Goal: Register for event/course

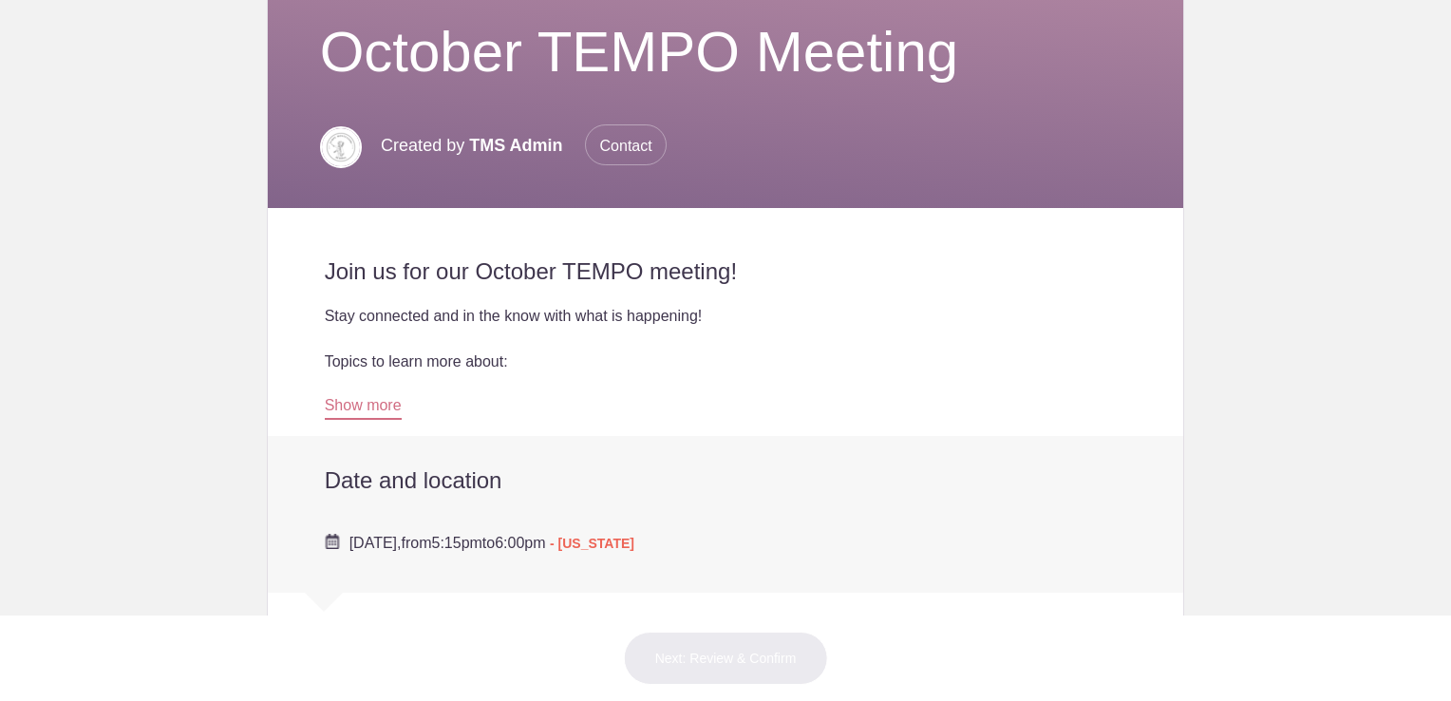
scroll to position [204, 0]
click at [377, 406] on link "Show more" at bounding box center [363, 408] width 77 height 23
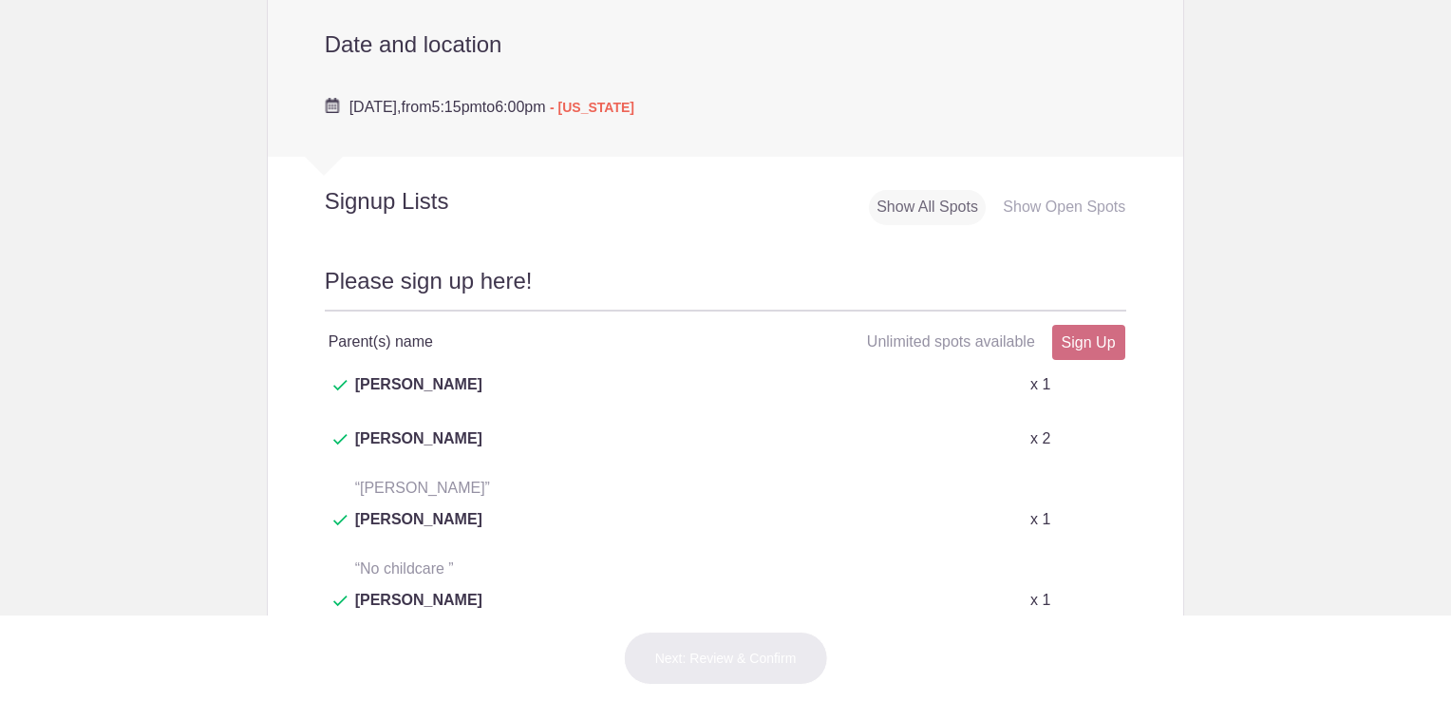
scroll to position [846, 0]
click at [1082, 350] on link "Sign Up" at bounding box center [1089, 343] width 73 height 35
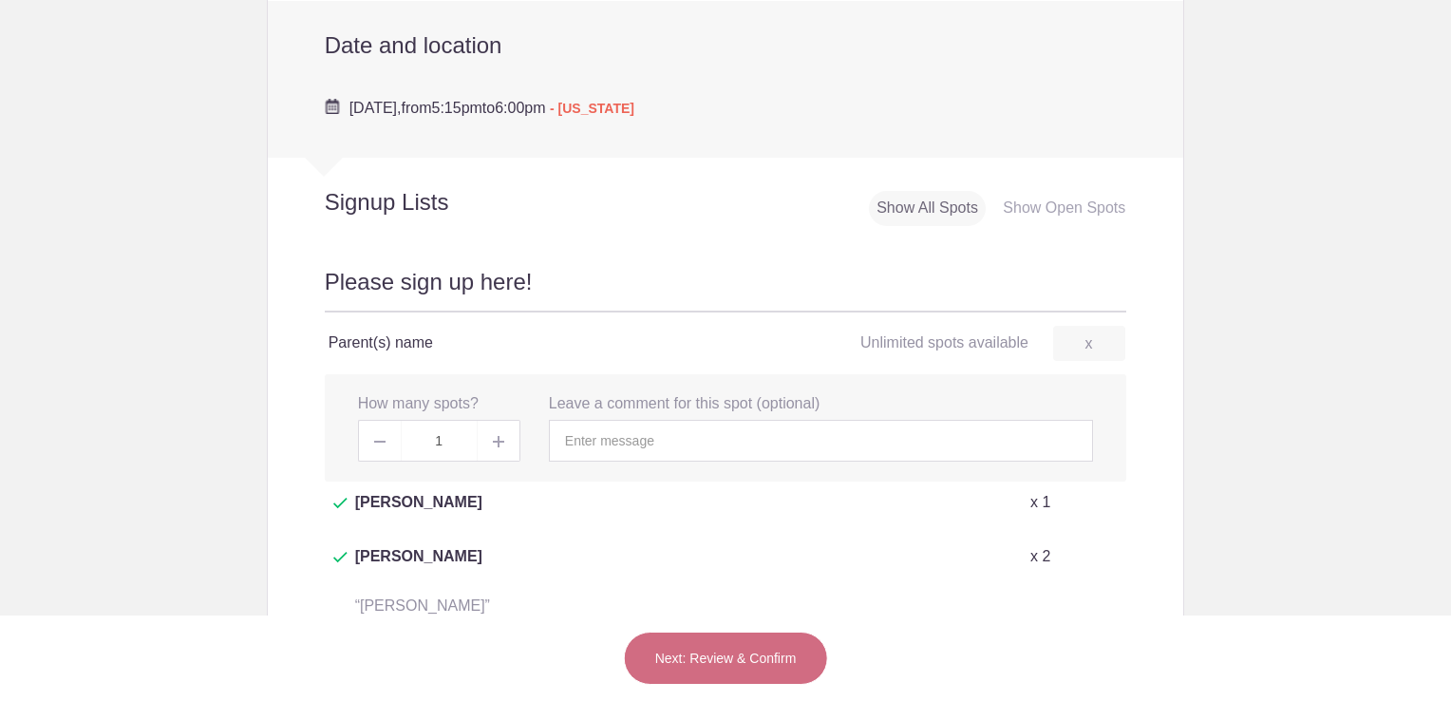
click at [493, 441] on img at bounding box center [498, 441] width 11 height 11
type input "2"
click at [658, 453] on input "text" at bounding box center [821, 441] width 544 height 42
type input "[PERSON_NAME]"
click at [705, 663] on button "Next: Review & Confirm" at bounding box center [726, 658] width 204 height 53
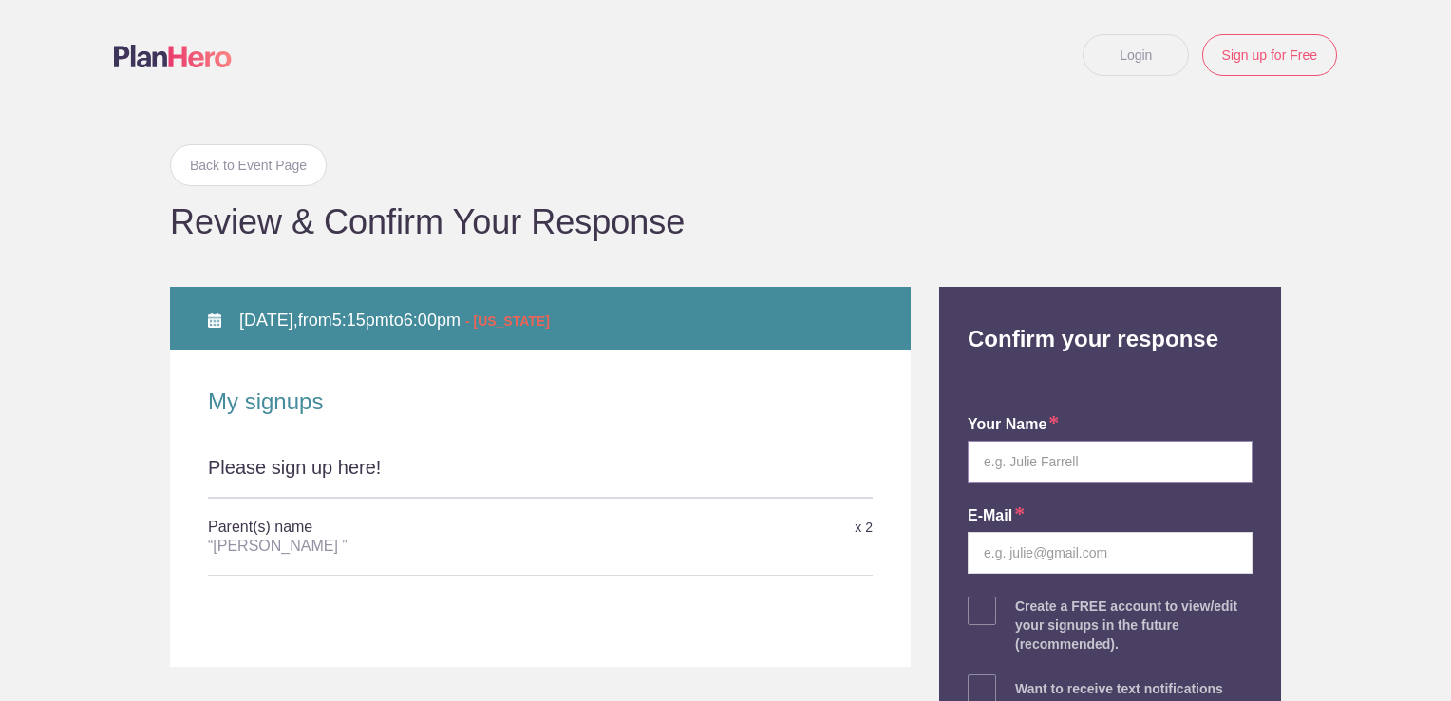
click at [1087, 463] on input "text" at bounding box center [1110, 462] width 285 height 42
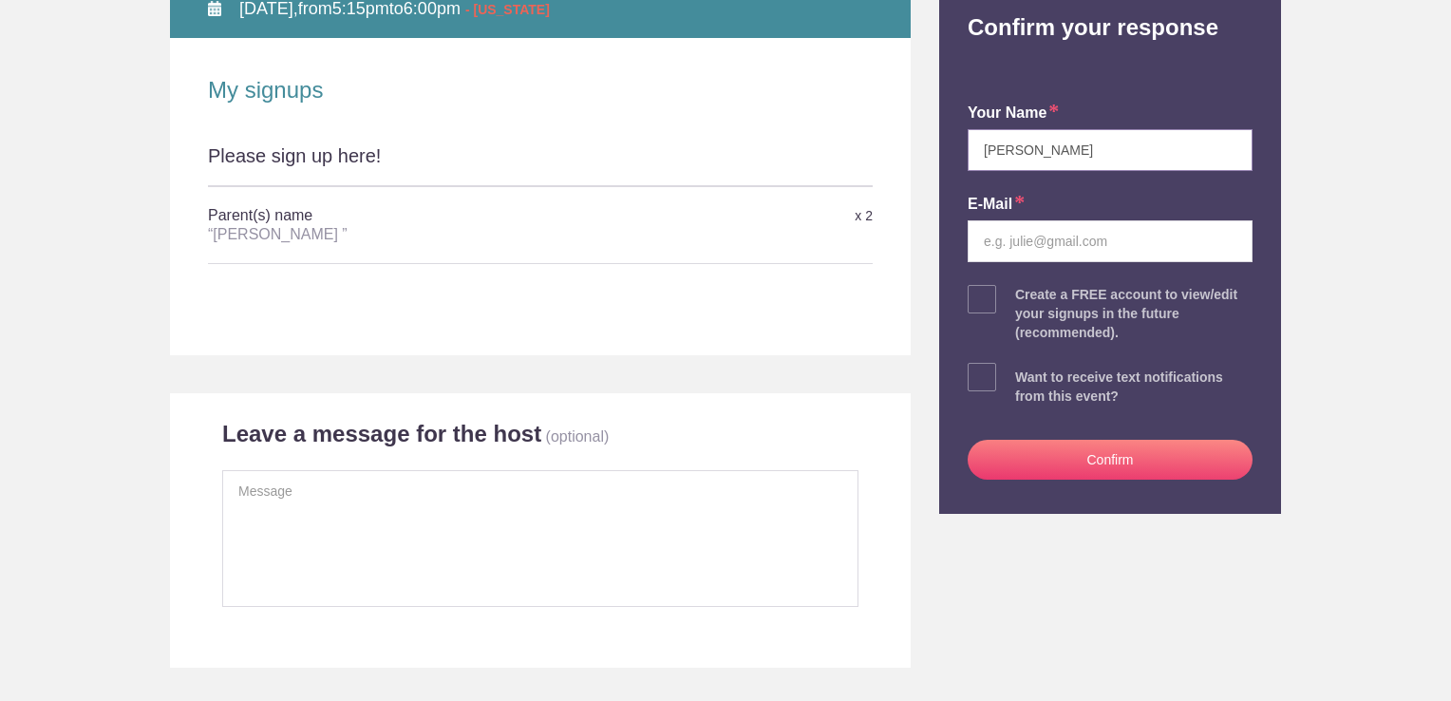
type input "laura"
click at [981, 242] on input "email" at bounding box center [1110, 241] width 285 height 42
type input "[EMAIL_ADDRESS][DOMAIN_NAME]"
click at [1012, 457] on button "Confirm" at bounding box center [1110, 460] width 285 height 40
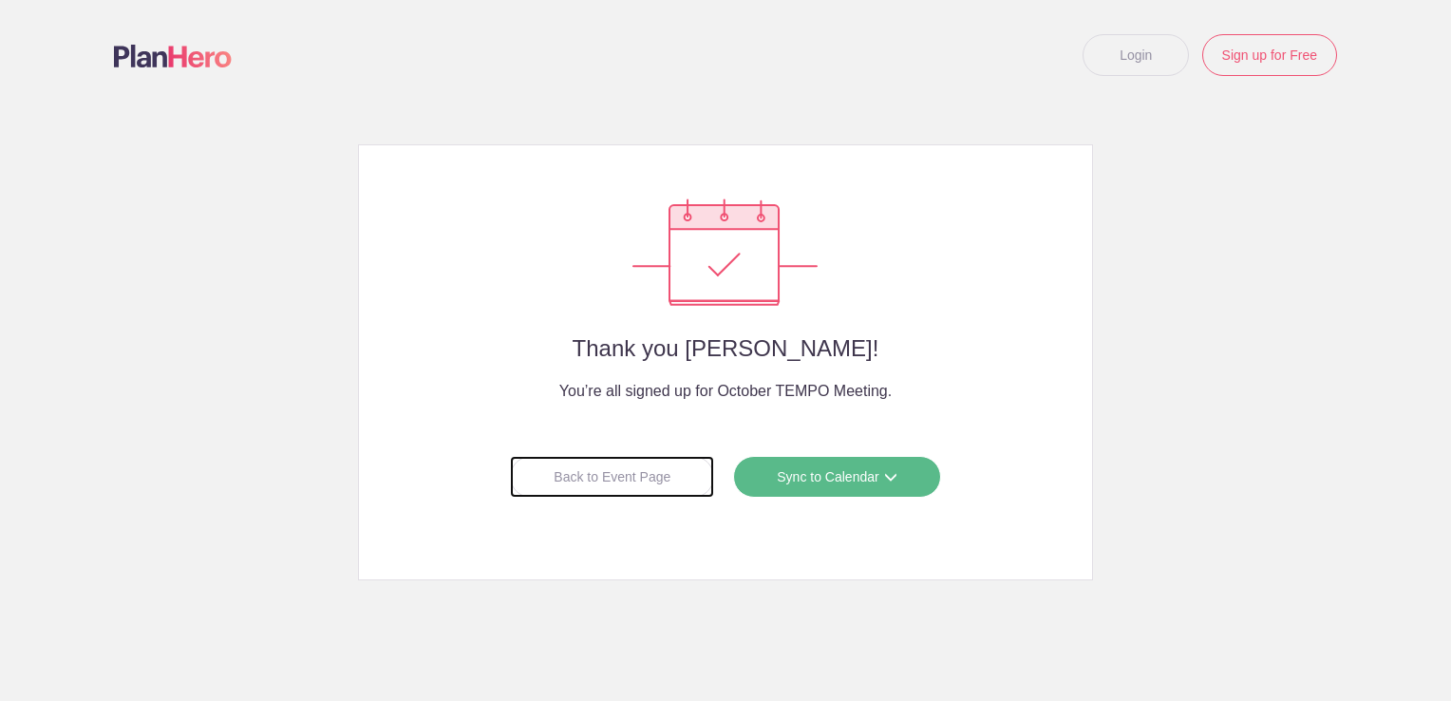
click at [665, 473] on div "Back to Event Page" at bounding box center [612, 477] width 204 height 42
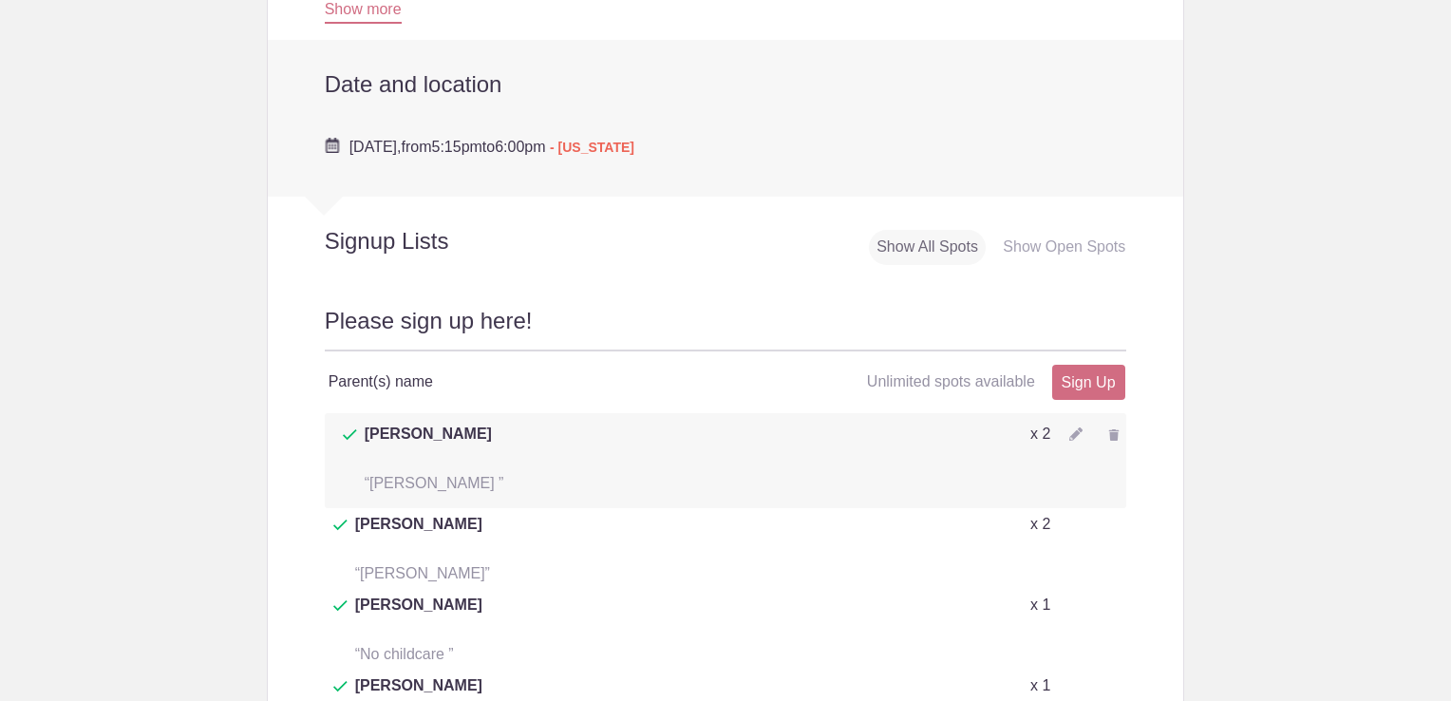
scroll to position [773, 0]
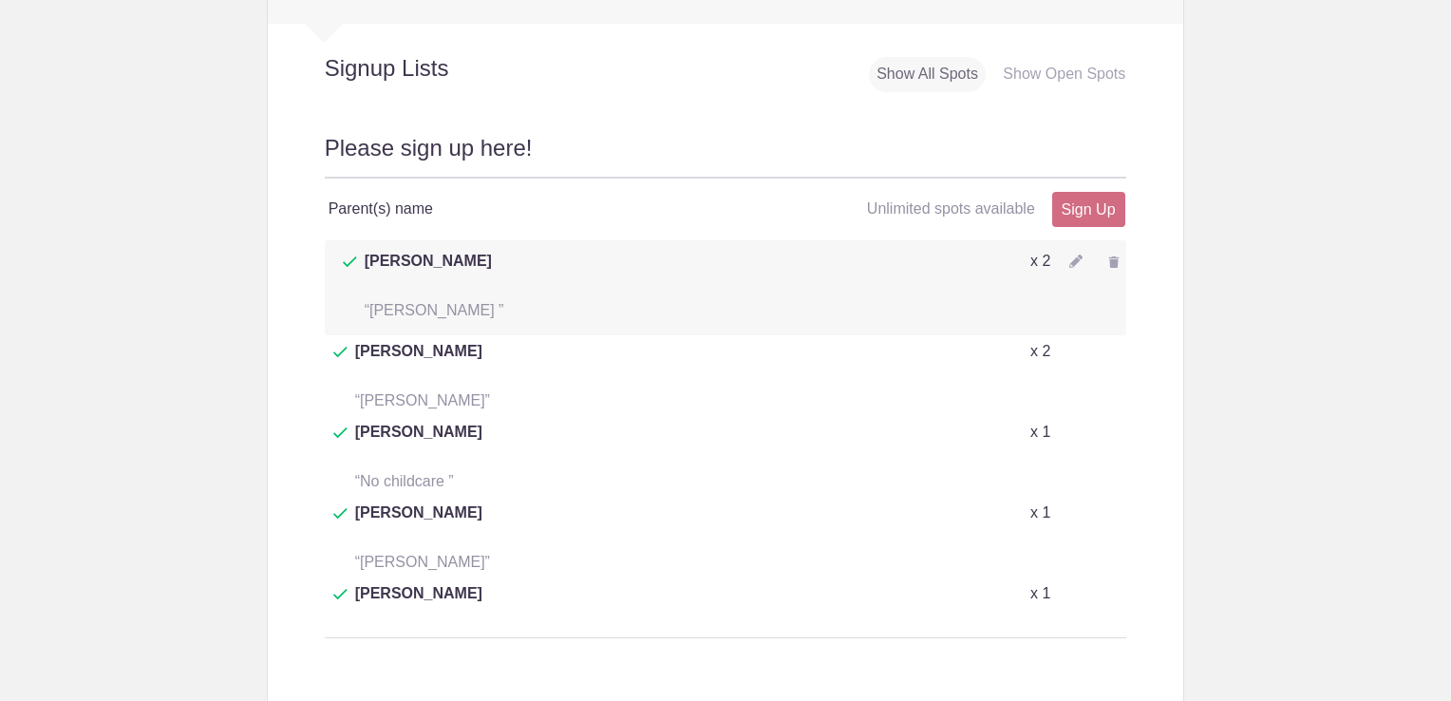
click at [1070, 260] on img at bounding box center [1076, 261] width 13 height 13
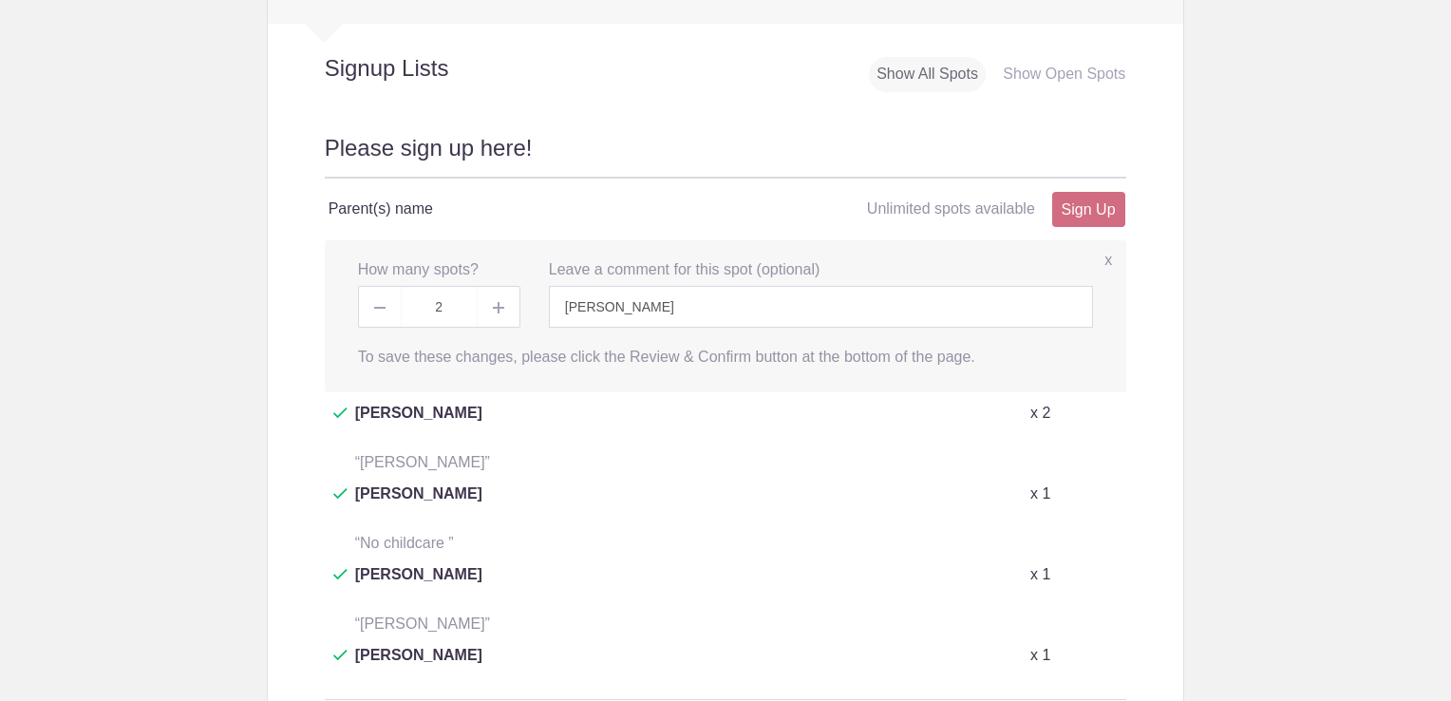
click at [1105, 257] on label "x" at bounding box center [1109, 261] width 8 height 22
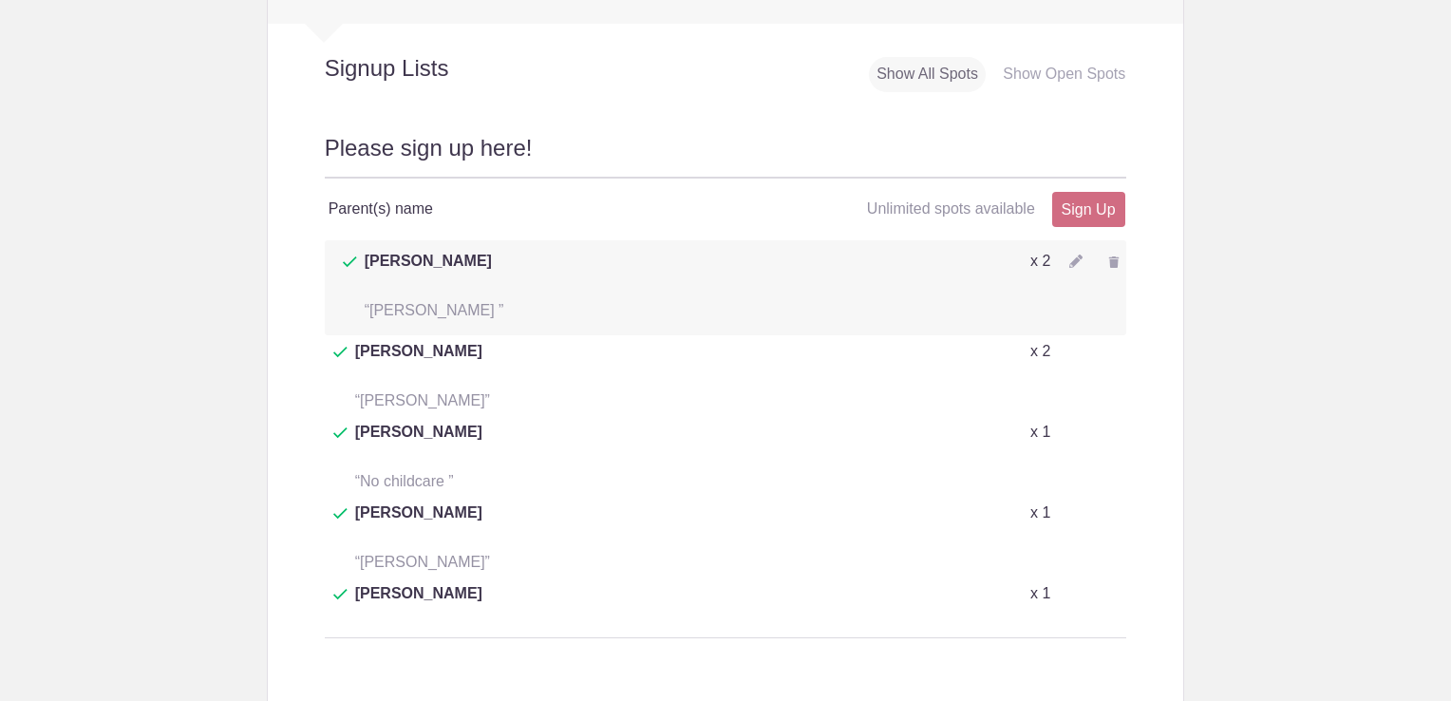
click at [1102, 257] on div at bounding box center [1114, 262] width 25 height 25
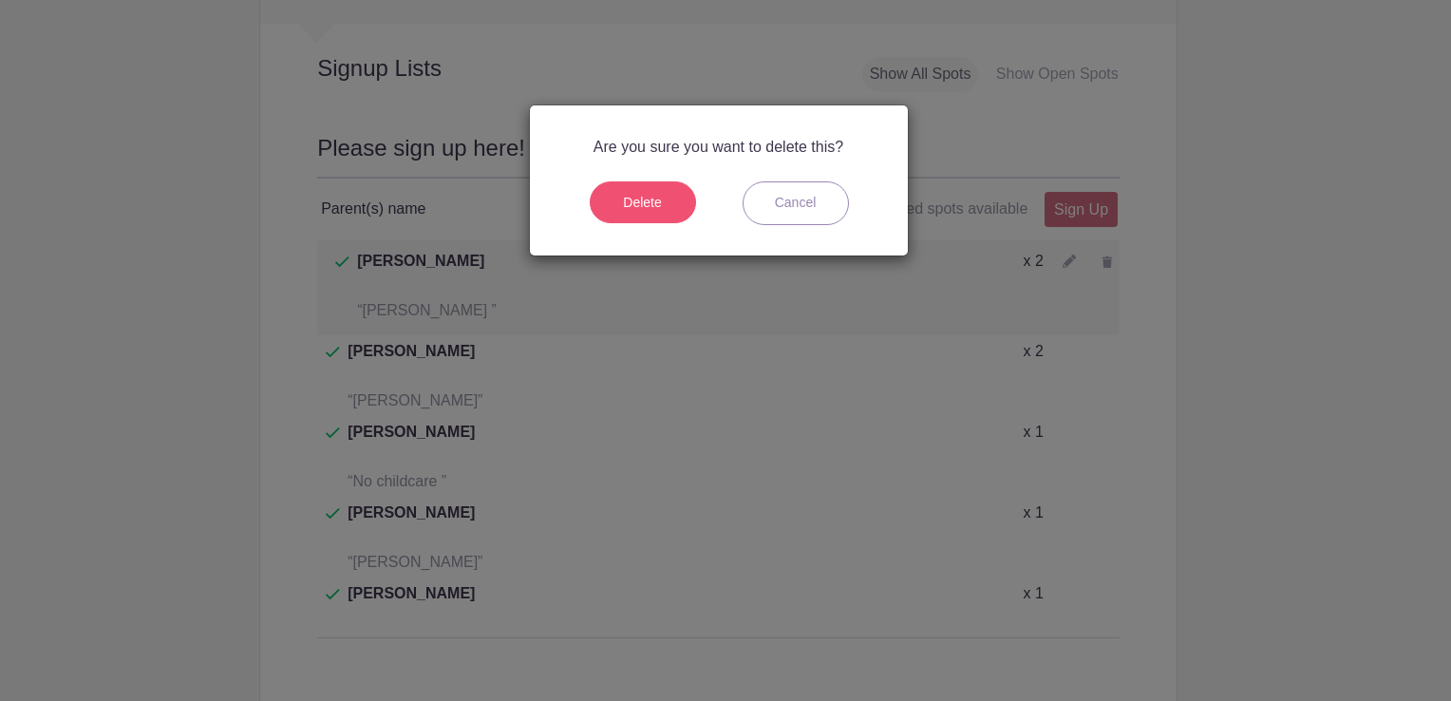
click at [652, 216] on button "Delete" at bounding box center [643, 202] width 106 height 42
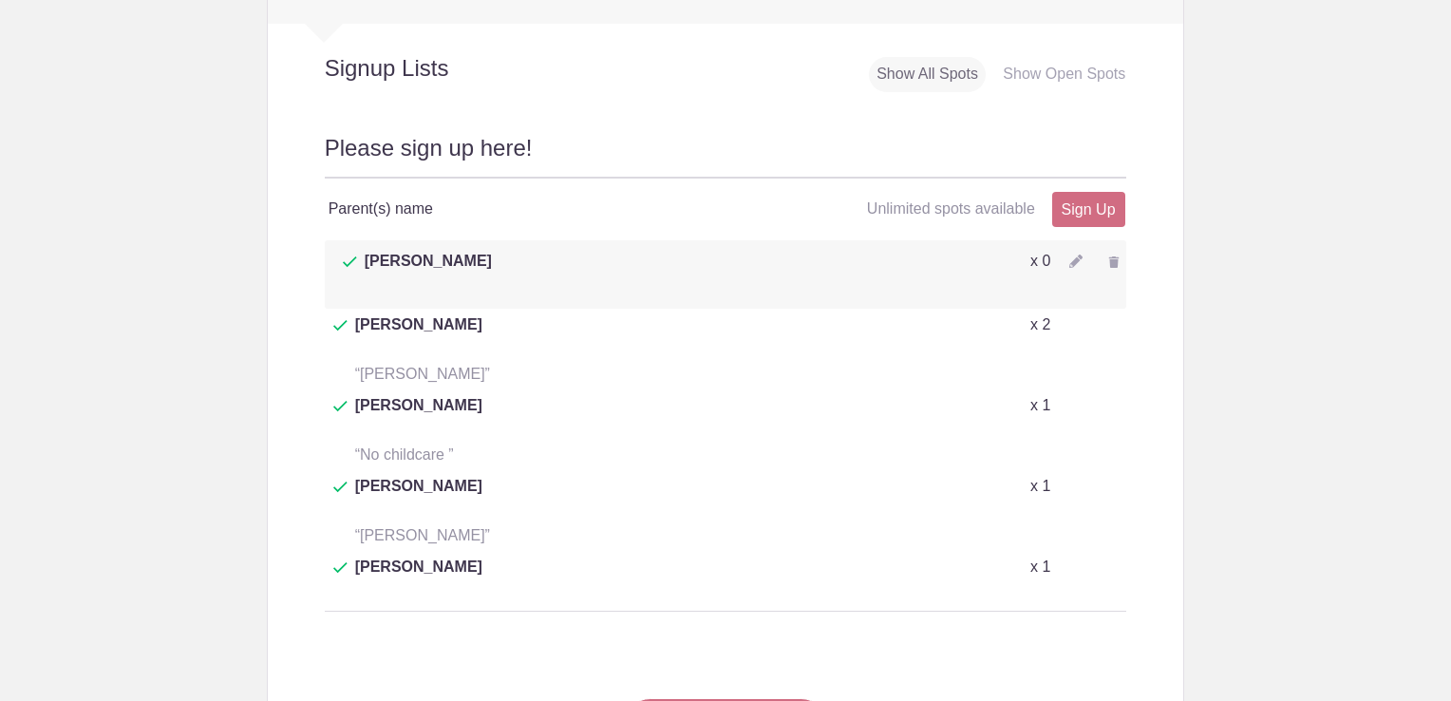
click at [1109, 262] on img at bounding box center [1114, 261] width 11 height 11
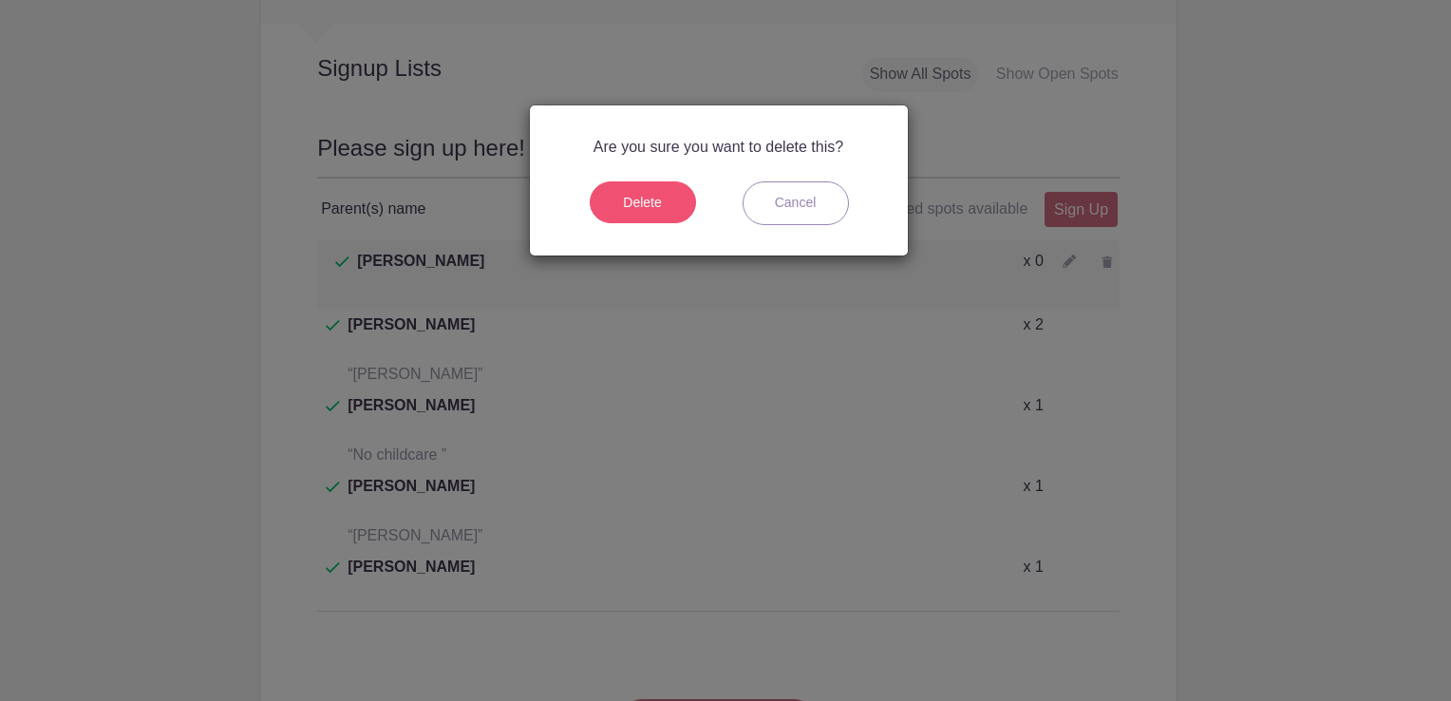
click at [663, 211] on button "Delete" at bounding box center [643, 202] width 106 height 42
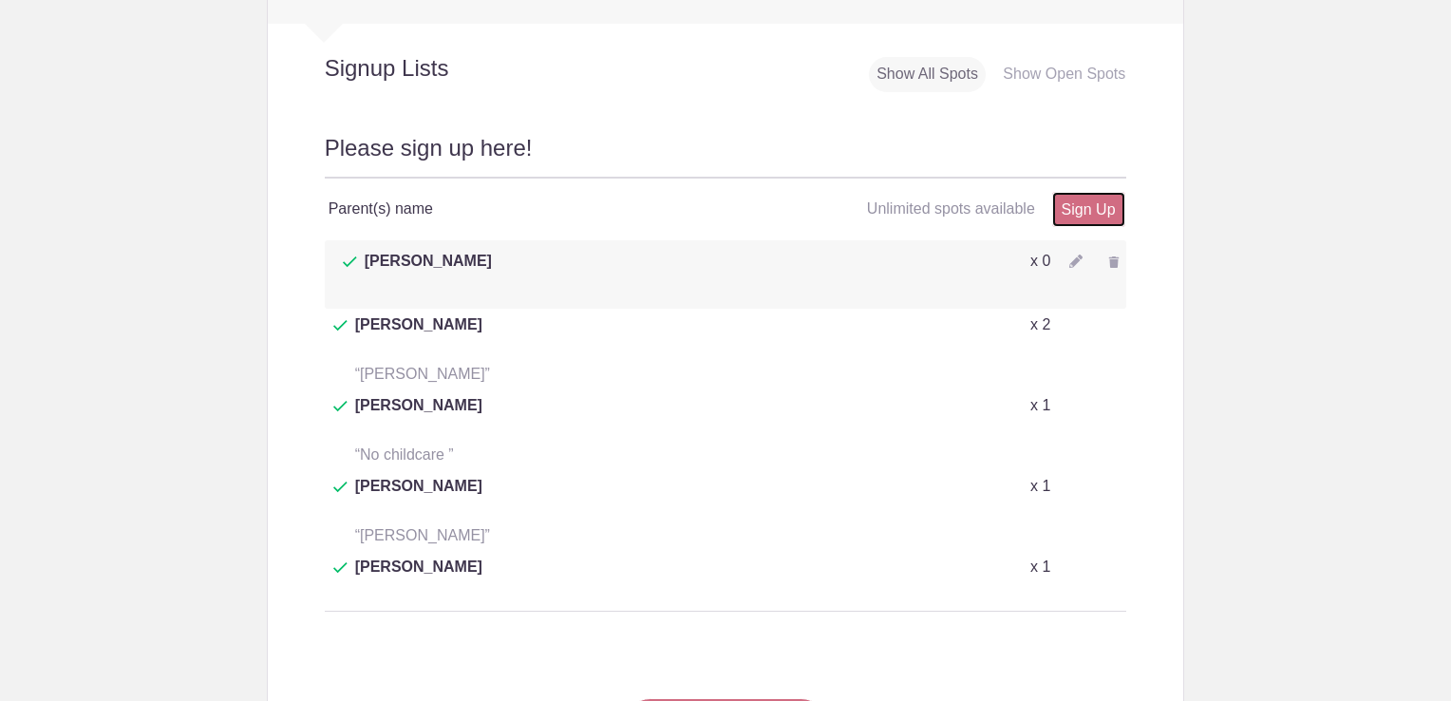
click at [1090, 212] on link "Sign Up" at bounding box center [1089, 209] width 73 height 35
type input "1"
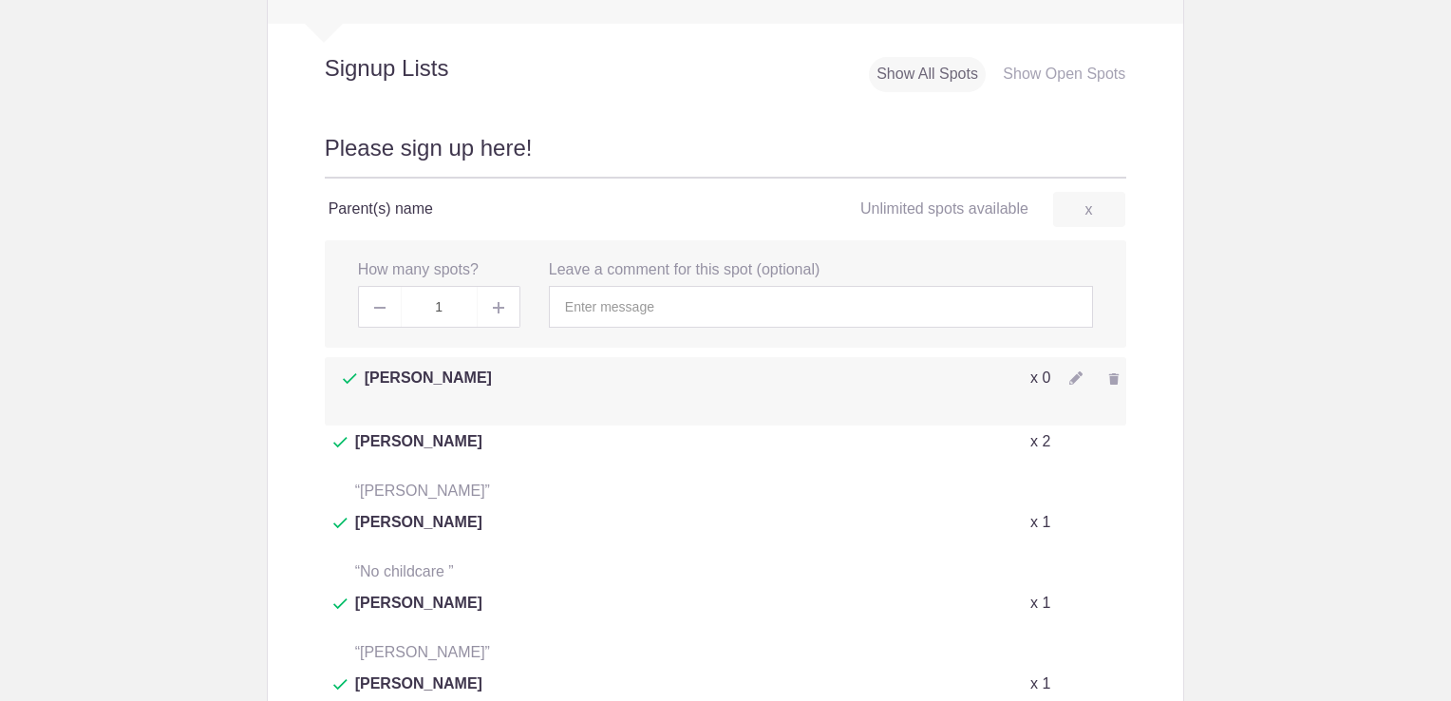
click at [1109, 374] on img at bounding box center [1114, 378] width 11 height 11
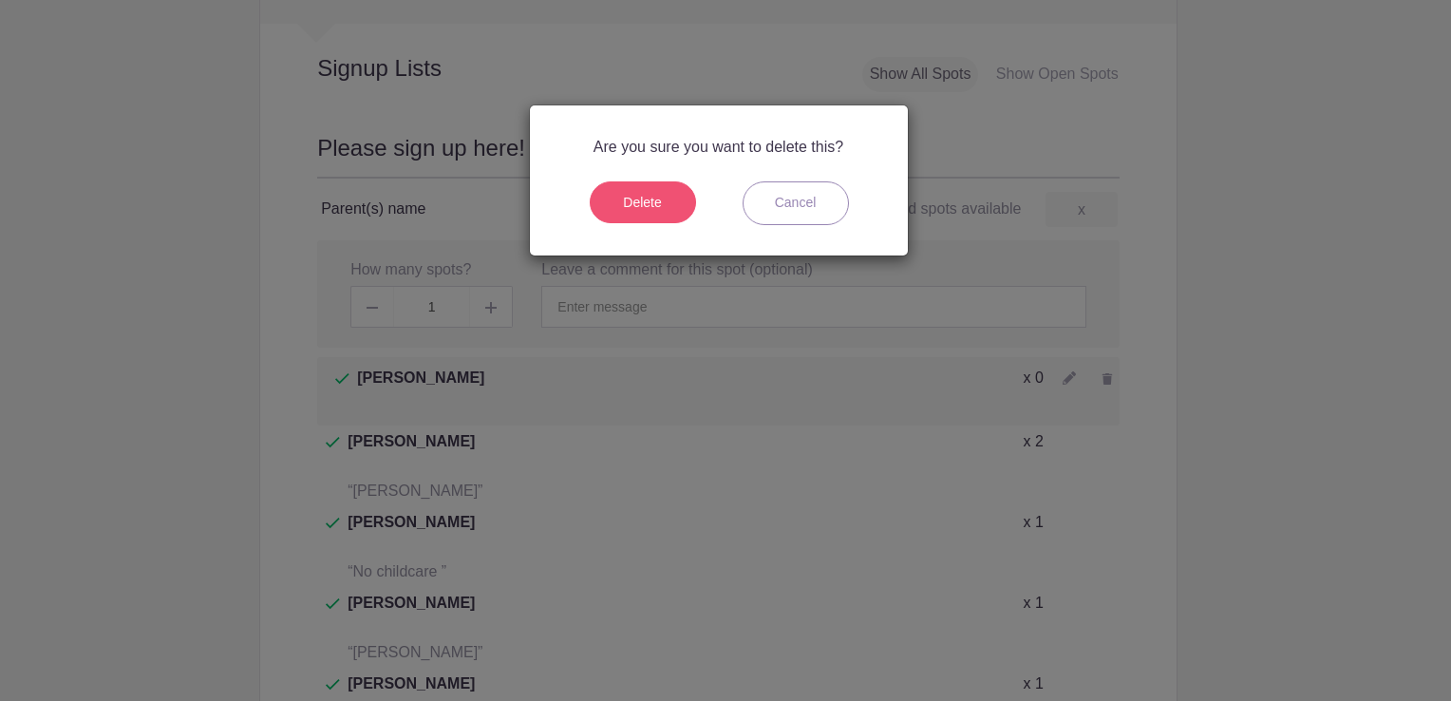
click at [661, 195] on button "Delete" at bounding box center [643, 202] width 106 height 42
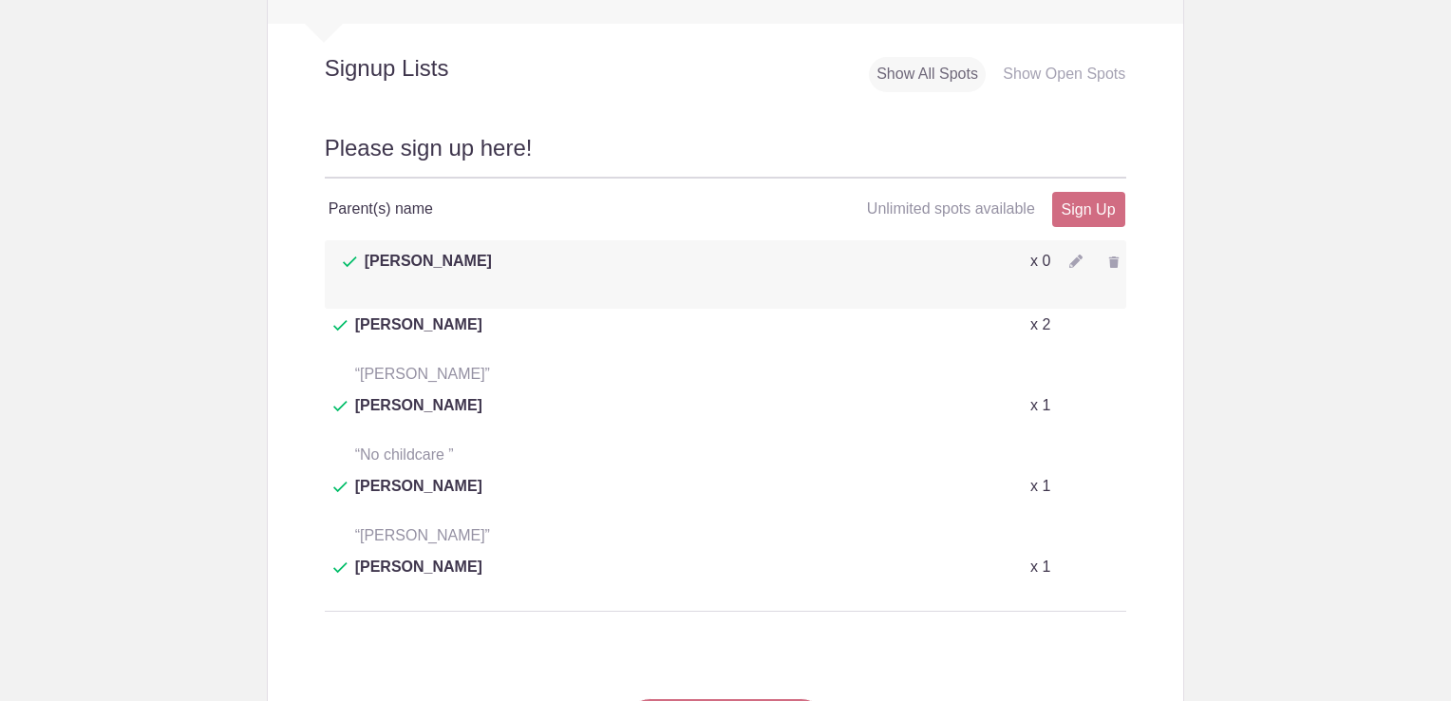
click at [1070, 267] on div at bounding box center [1076, 261] width 13 height 22
type input "1"
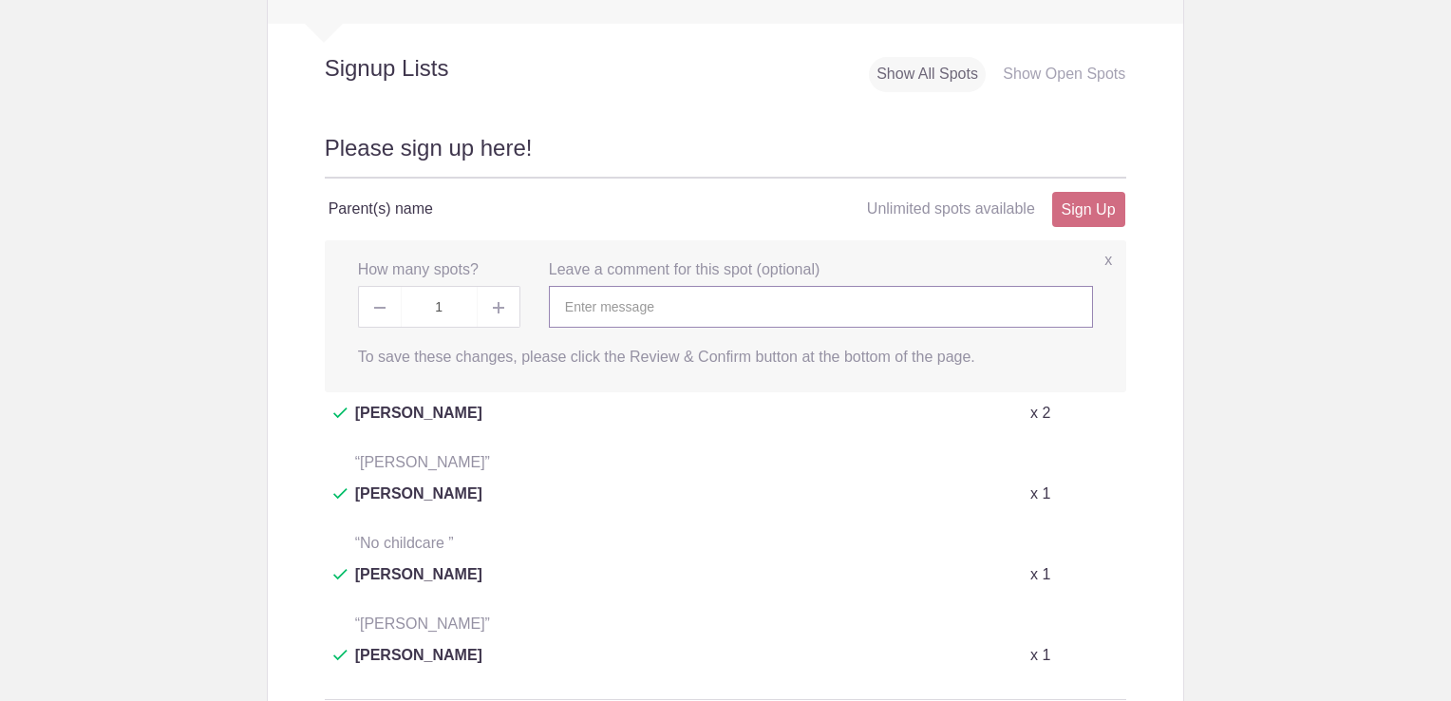
click at [730, 304] on input "text" at bounding box center [821, 307] width 544 height 42
type input "[PERSON_NAME]"
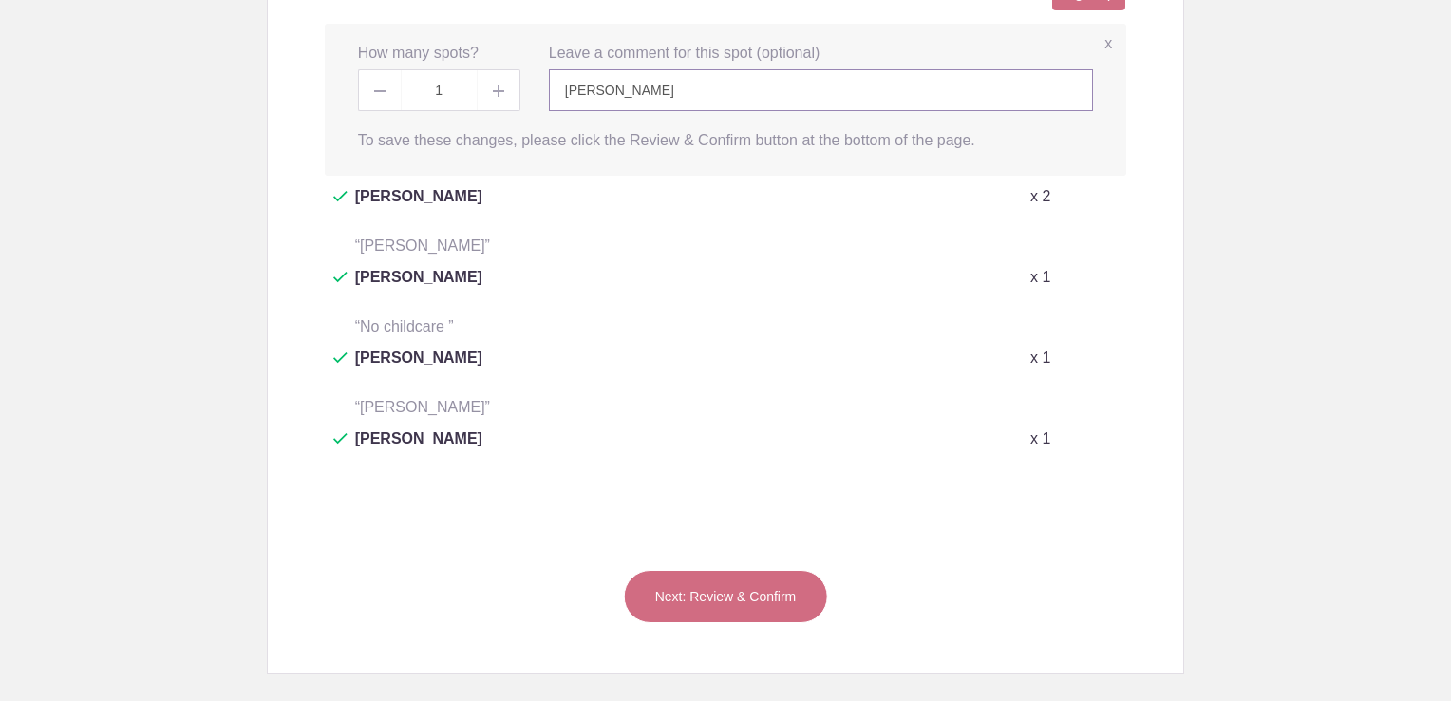
scroll to position [1009, 0]
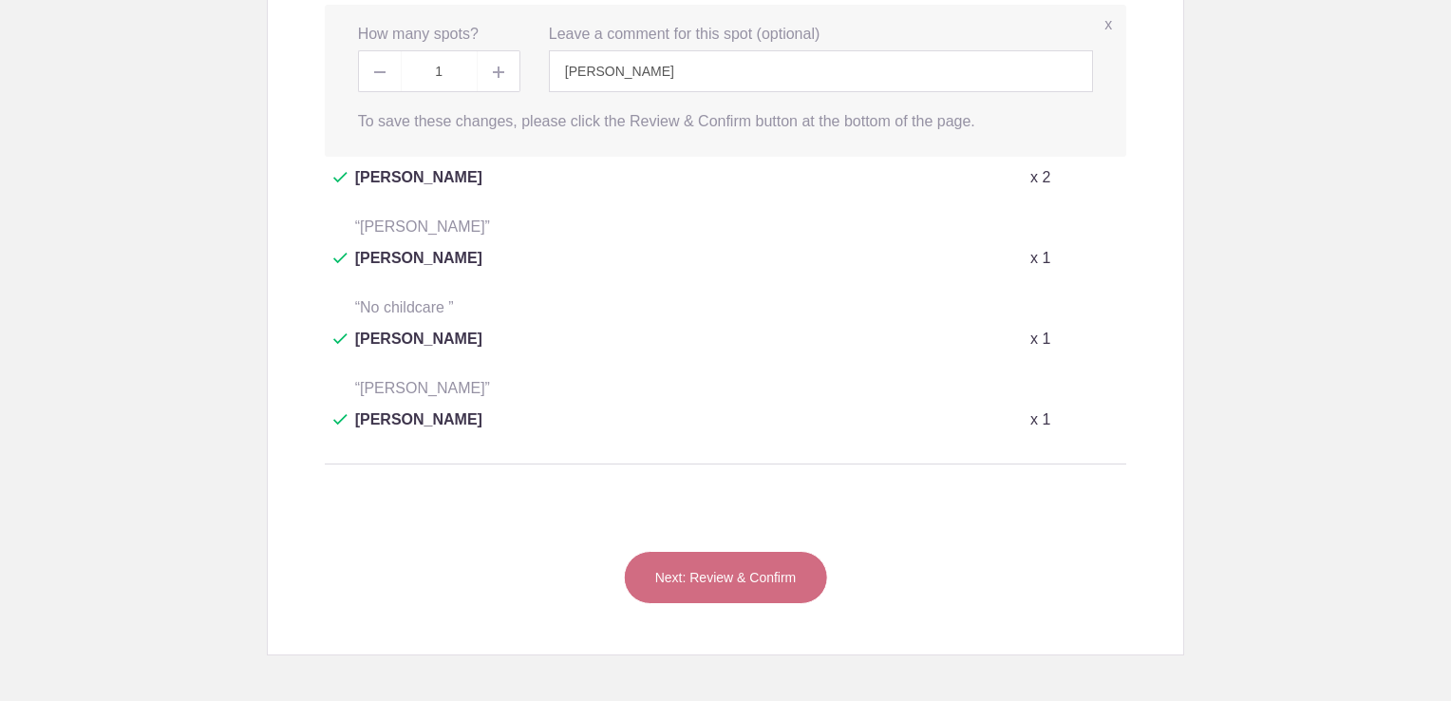
click at [670, 551] on button "Next: Review & Confirm" at bounding box center [726, 577] width 204 height 53
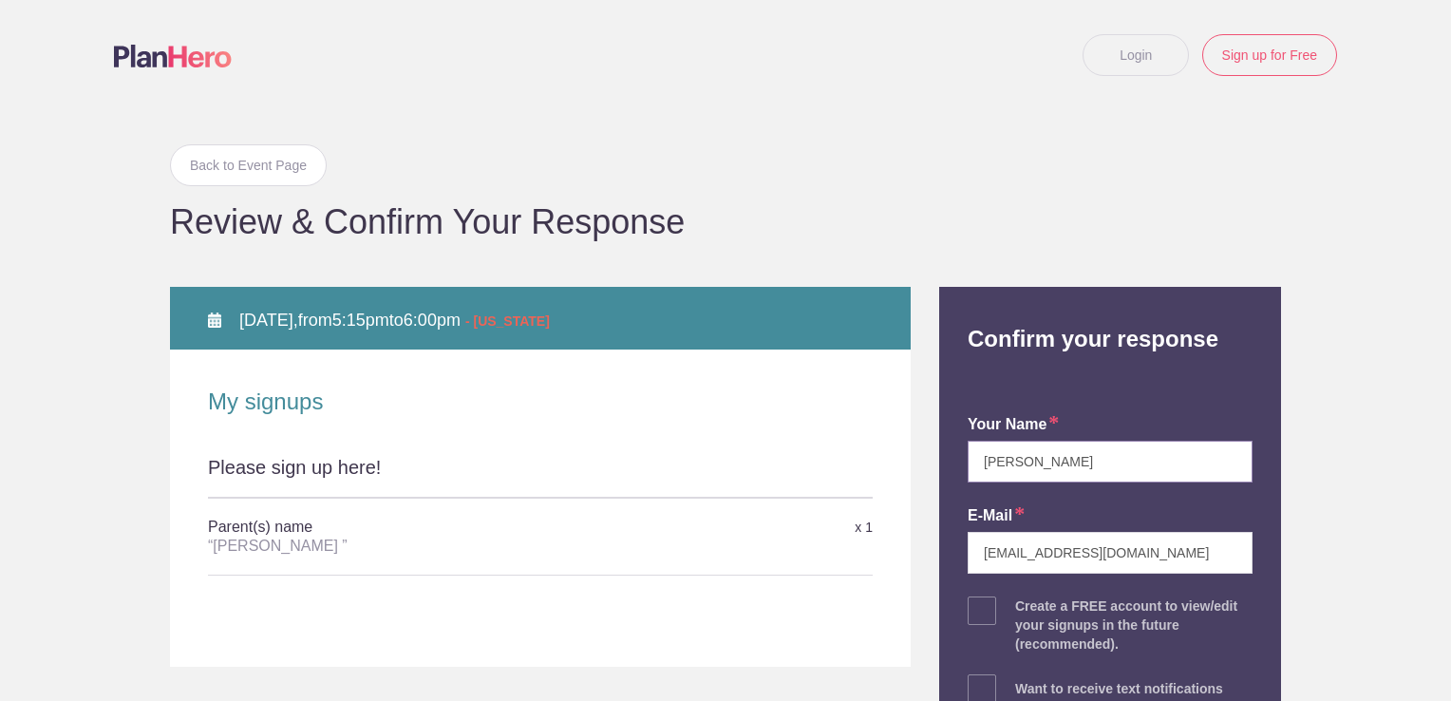
drag, startPoint x: 1049, startPoint y: 458, endPoint x: 915, endPoint y: 464, distance: 134.1
click at [915, 464] on div "Back to Event Page Back to Event Page Review & Confirm Your Response WED Octobe…" at bounding box center [726, 544] width 1140 height 869
type input "[PERSON_NAME]"
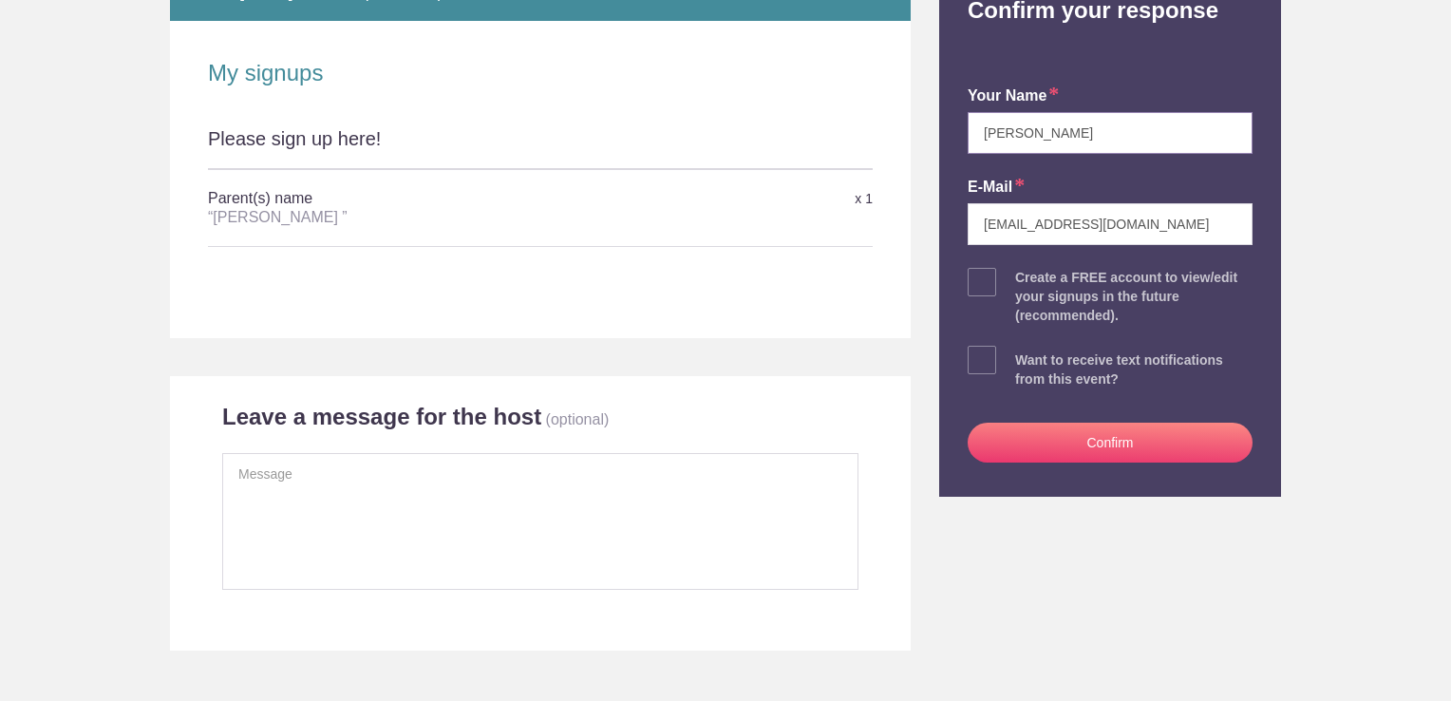
scroll to position [340, 0]
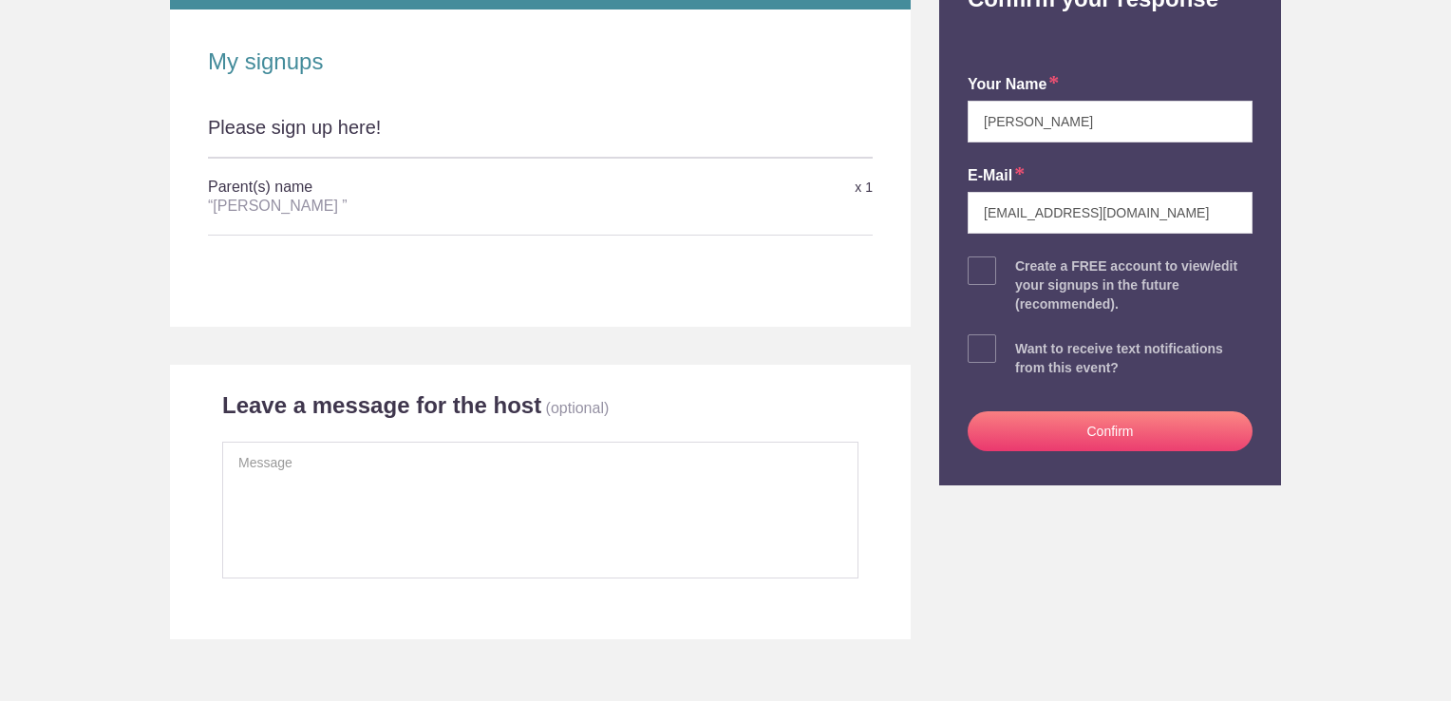
click at [1003, 436] on button "Confirm" at bounding box center [1110, 431] width 285 height 40
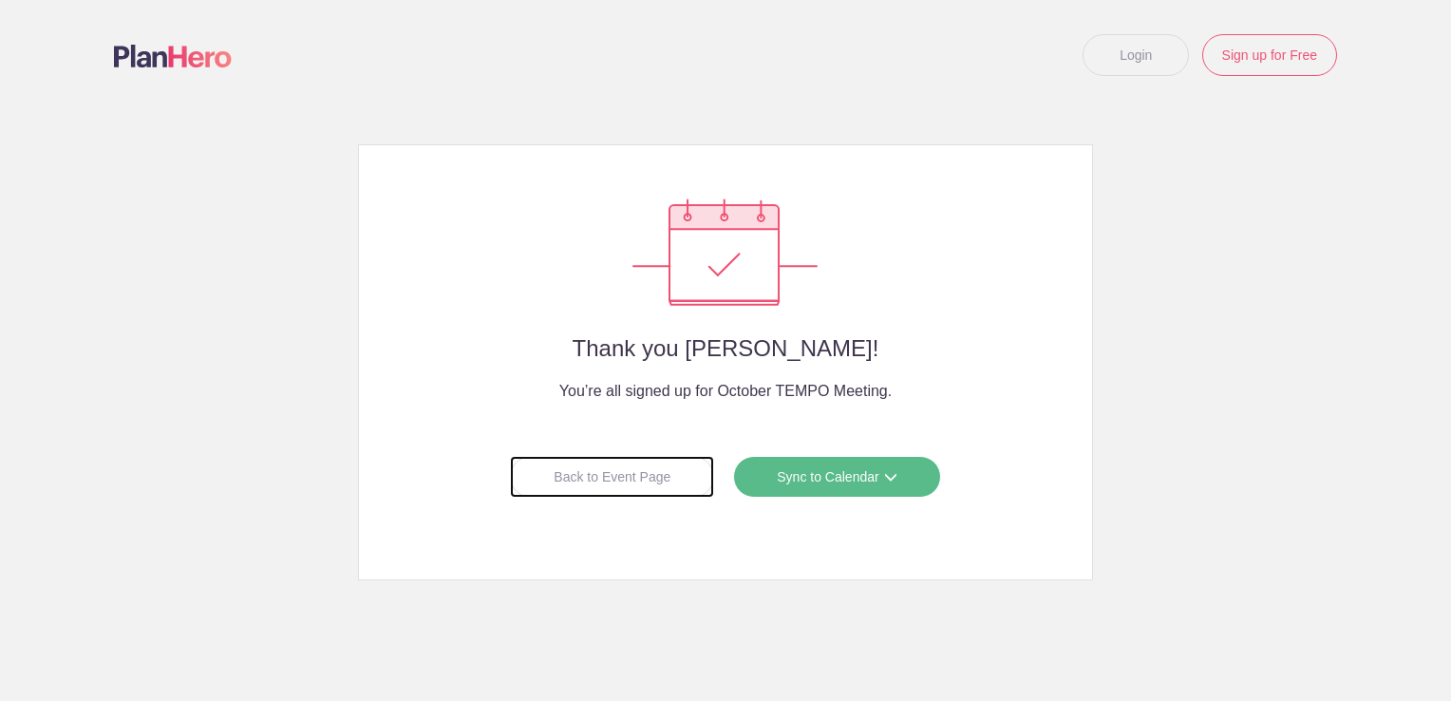
click at [673, 473] on div "Back to Event Page" at bounding box center [612, 477] width 204 height 42
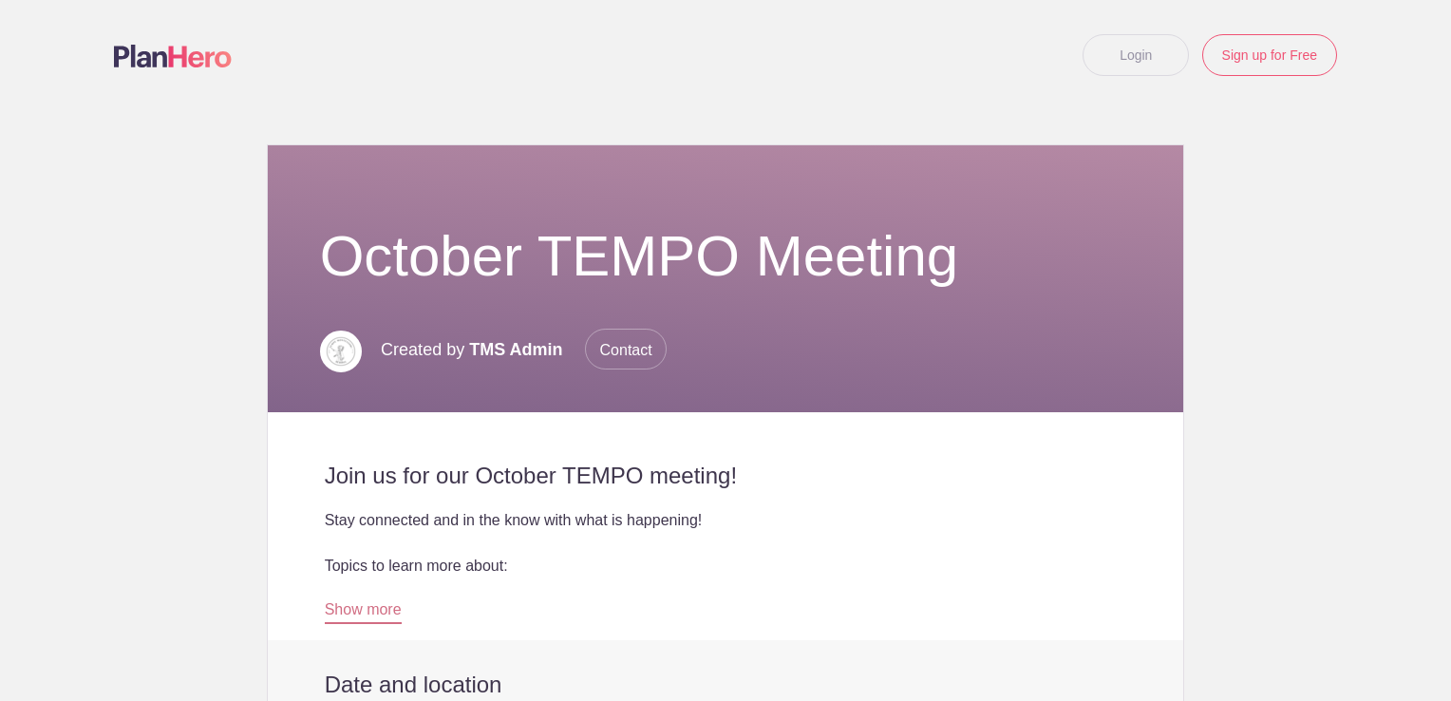
scroll to position [631, 0]
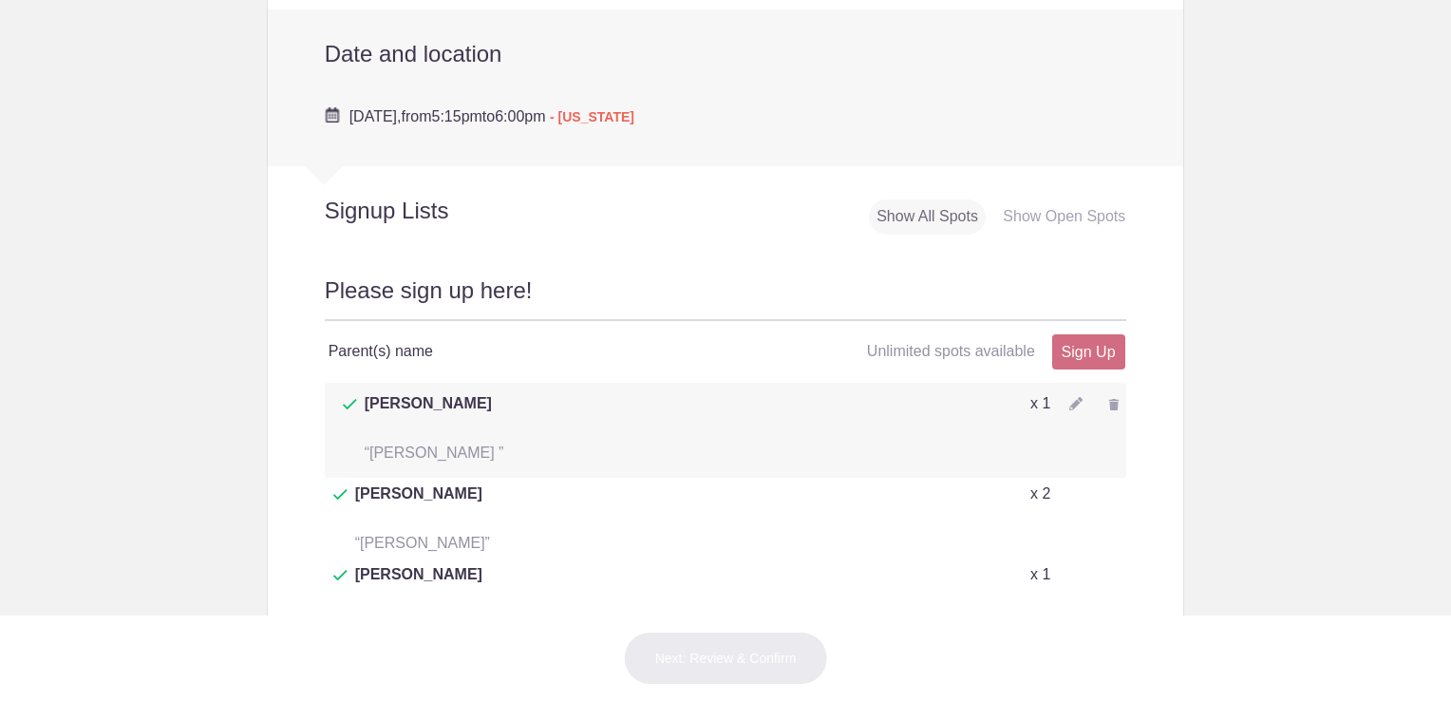
click at [1070, 392] on div at bounding box center [1076, 403] width 13 height 22
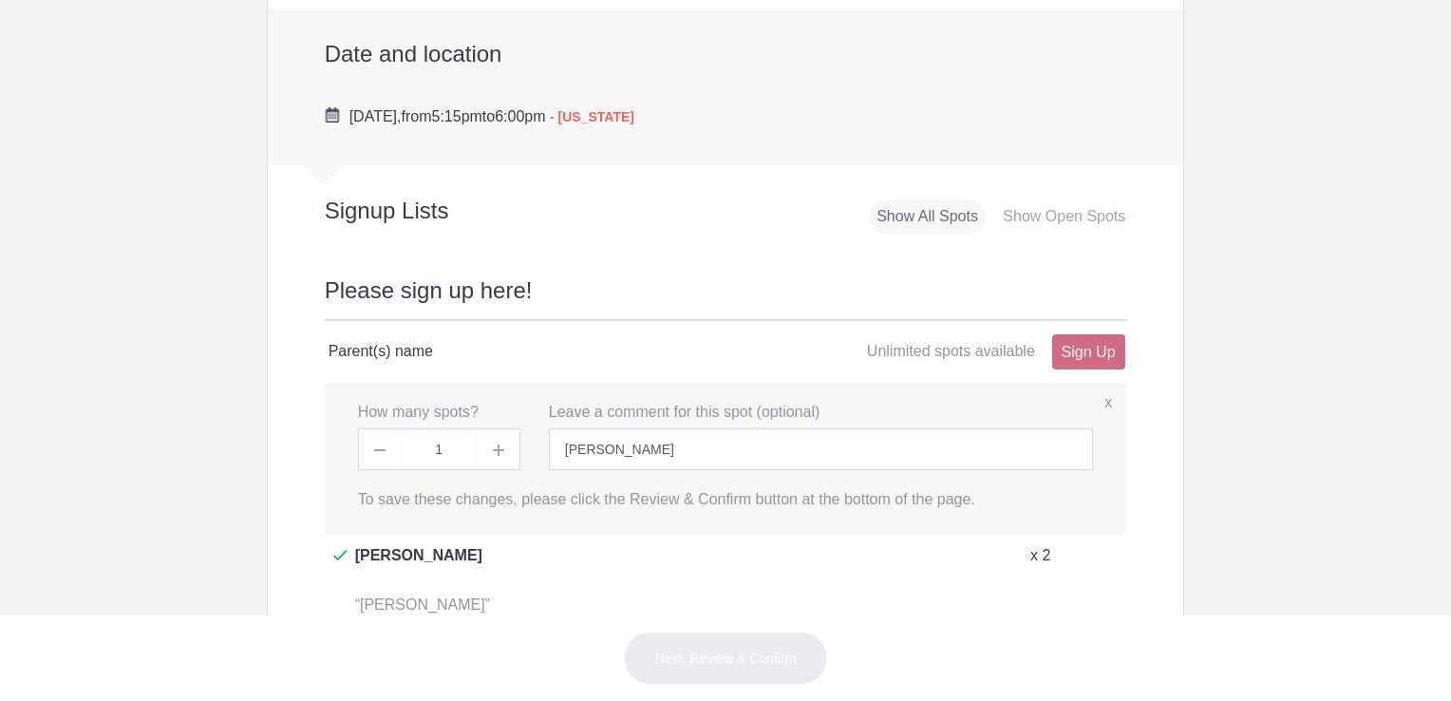
click at [493, 448] on img at bounding box center [498, 450] width 11 height 11
type input "2"
click at [669, 661] on button "Next: Review & Confirm" at bounding box center [726, 658] width 204 height 53
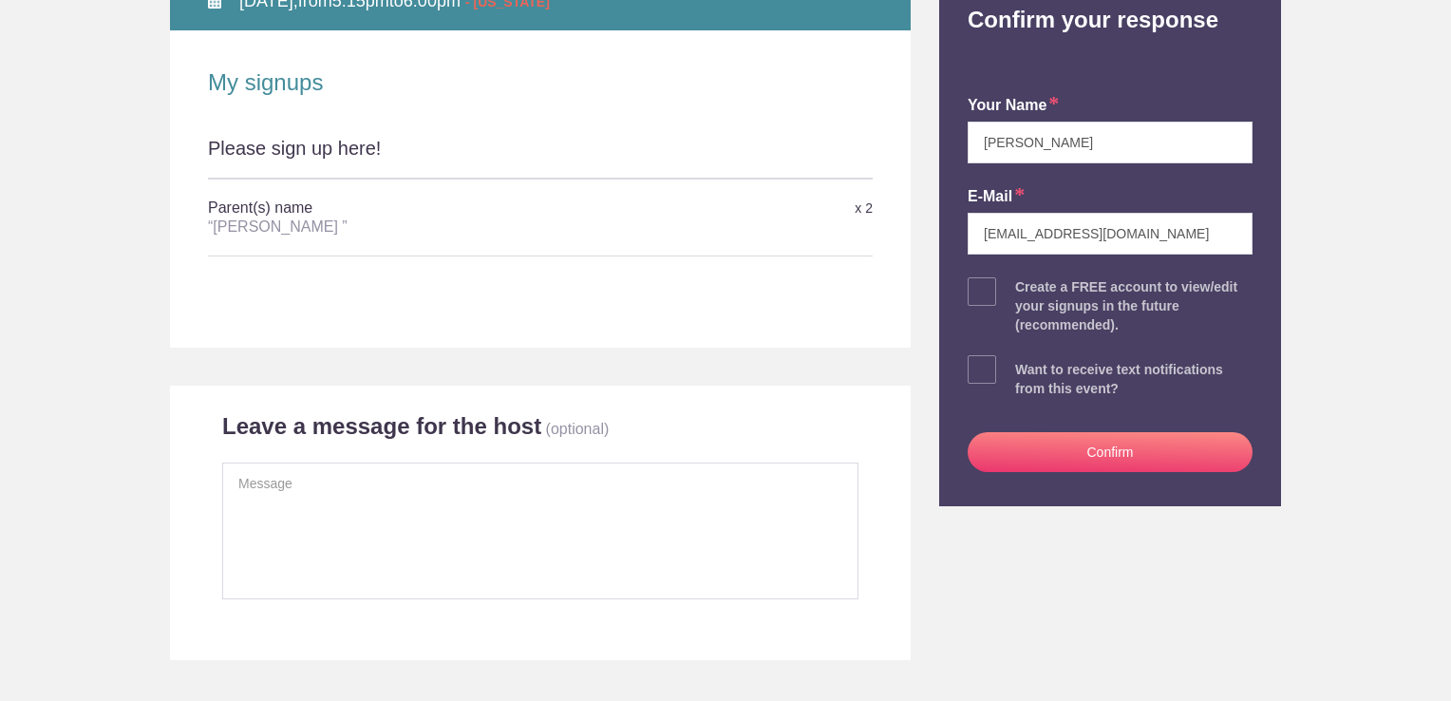
scroll to position [326, 0]
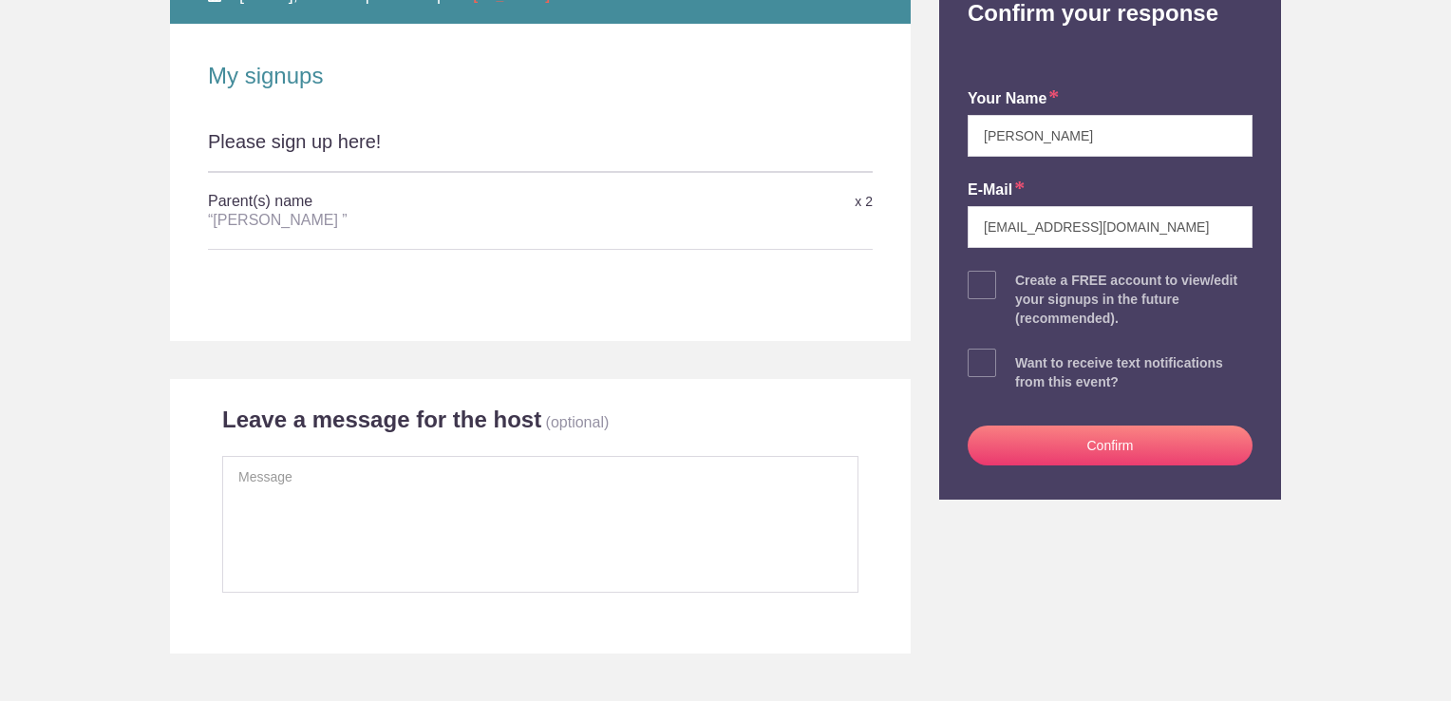
click at [1011, 450] on button "Confirm" at bounding box center [1110, 446] width 285 height 40
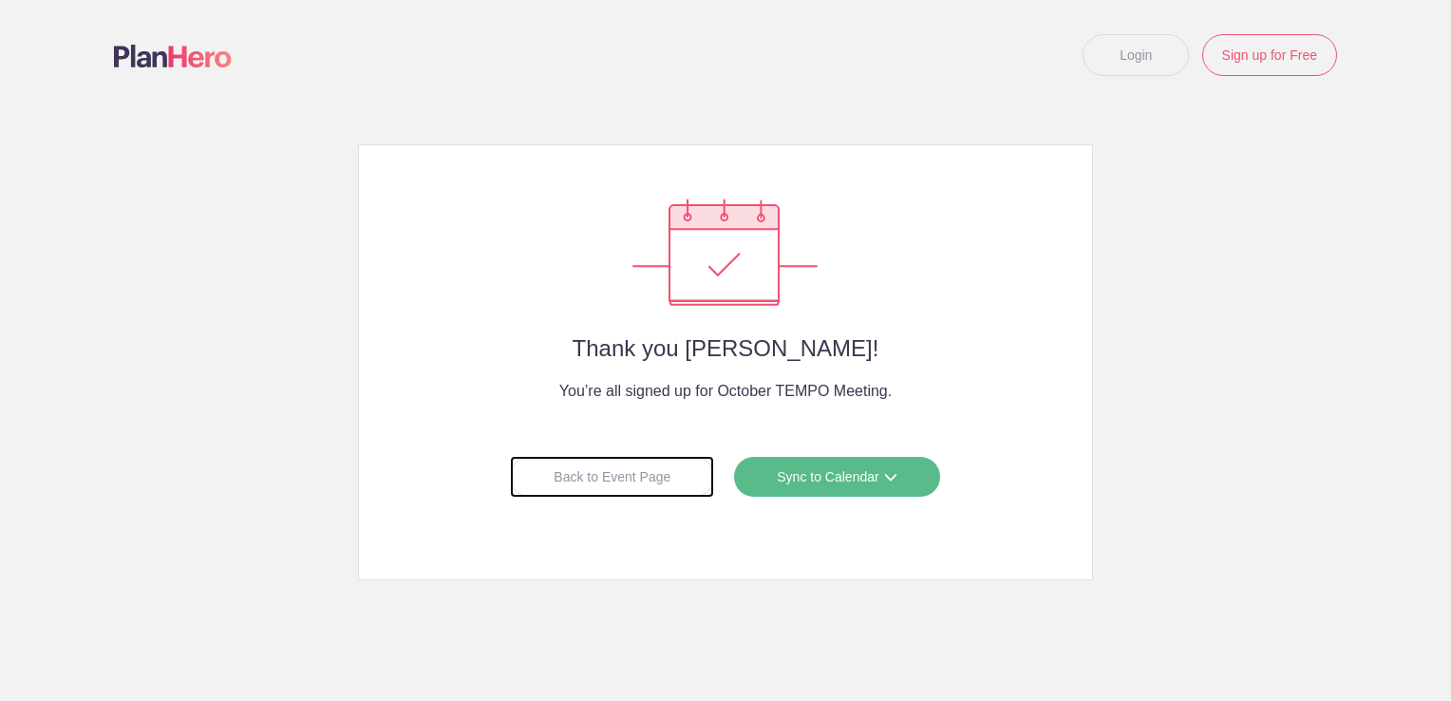
click at [655, 481] on div "Back to Event Page" at bounding box center [612, 477] width 204 height 42
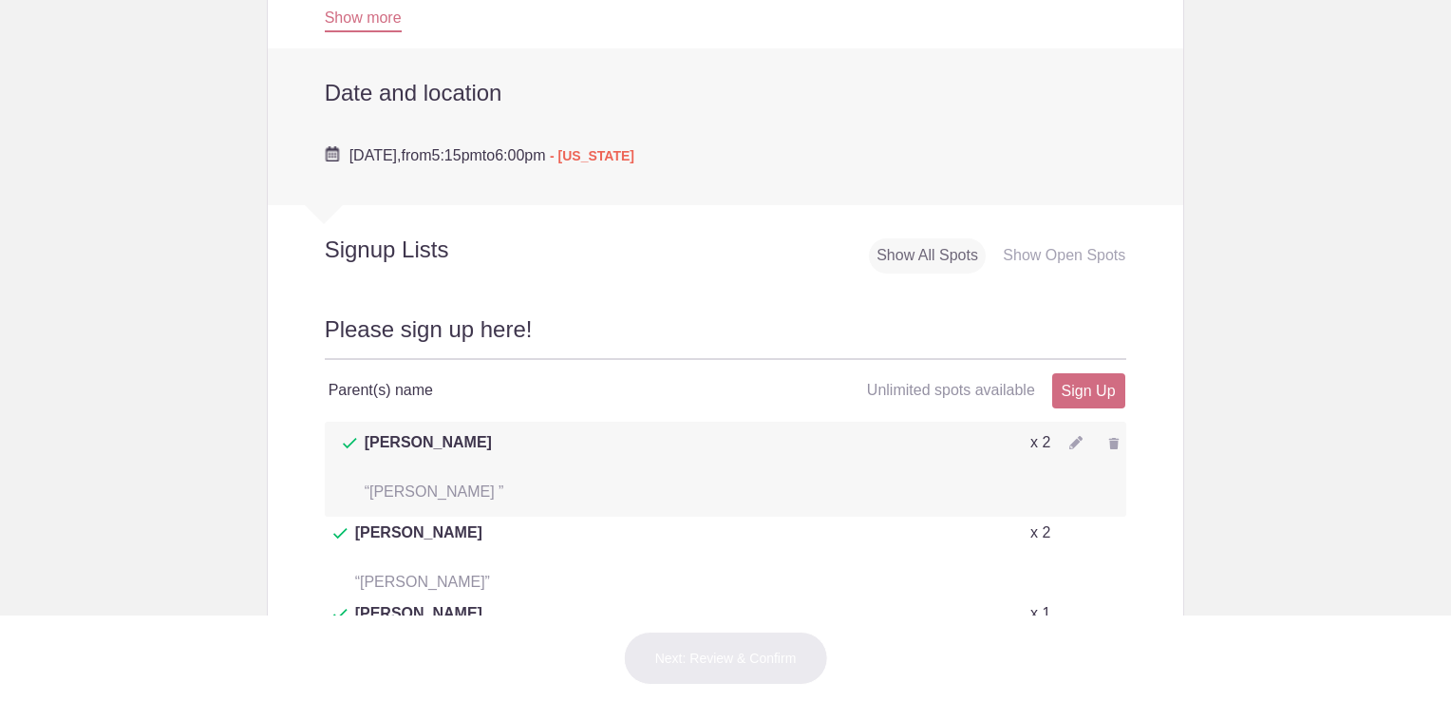
scroll to position [591, 0]
